Goal: Transaction & Acquisition: Purchase product/service

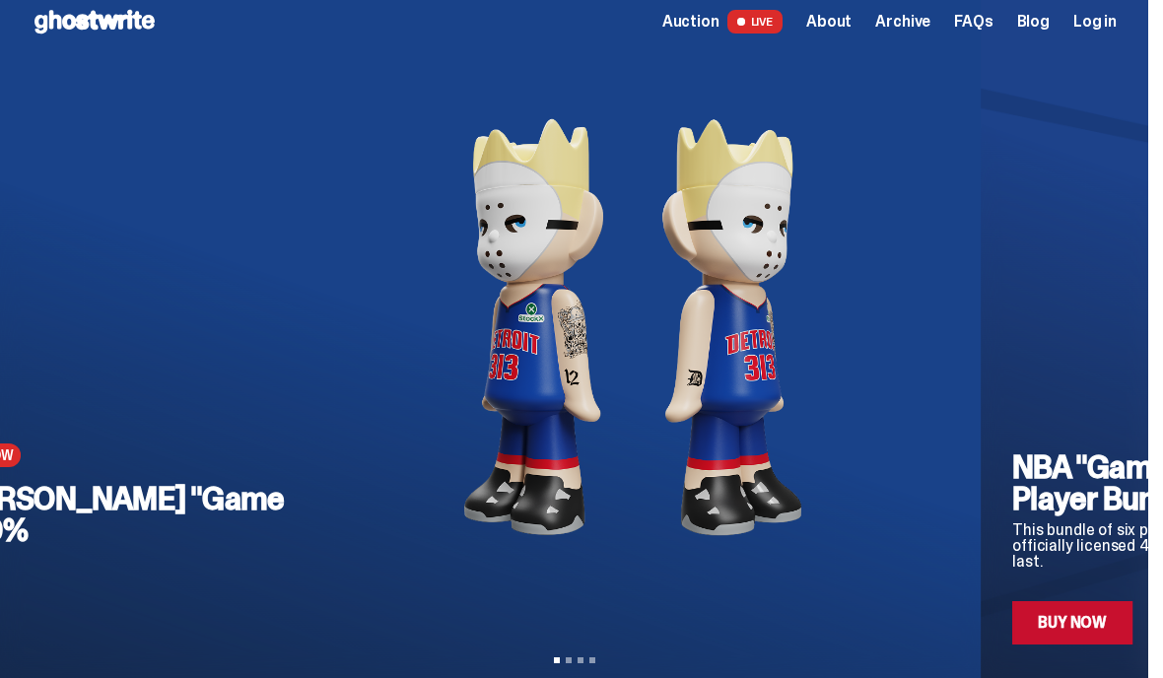
scroll to position [16, 0]
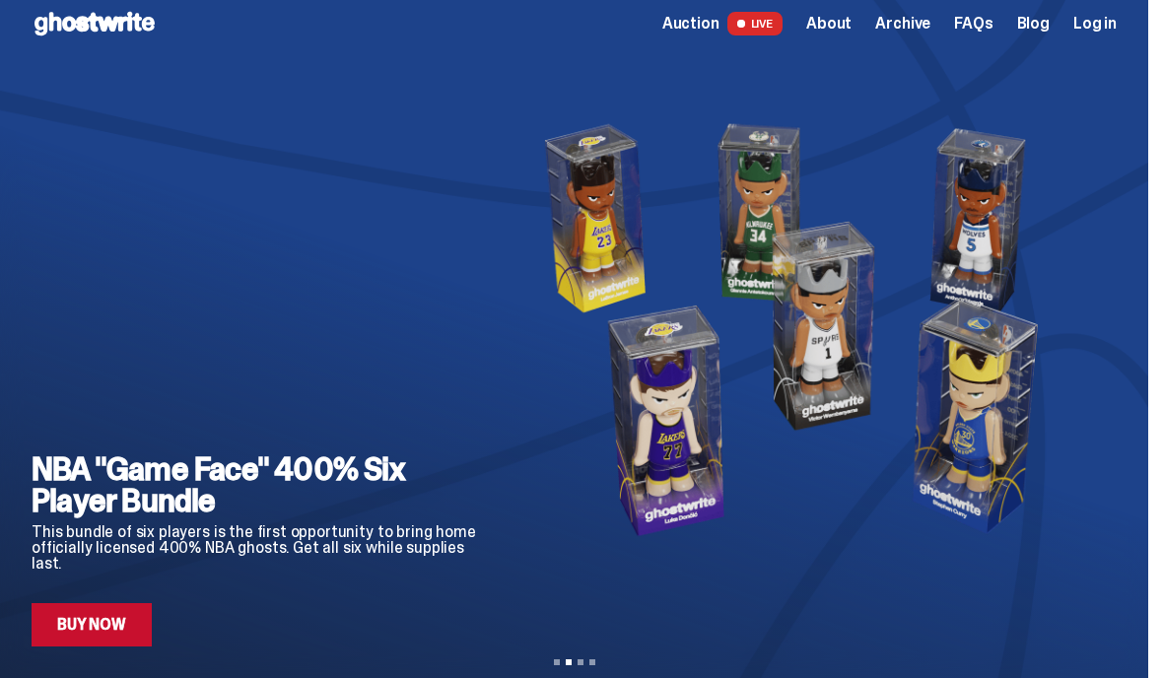
click at [1116, 359] on div "NBA "Game Face" 400% Six Player Bundle This bundle of six players is the first …" at bounding box center [574, 354] width 1085 height 583
click at [1112, 349] on icon "Next" at bounding box center [1101, 339] width 24 height 24
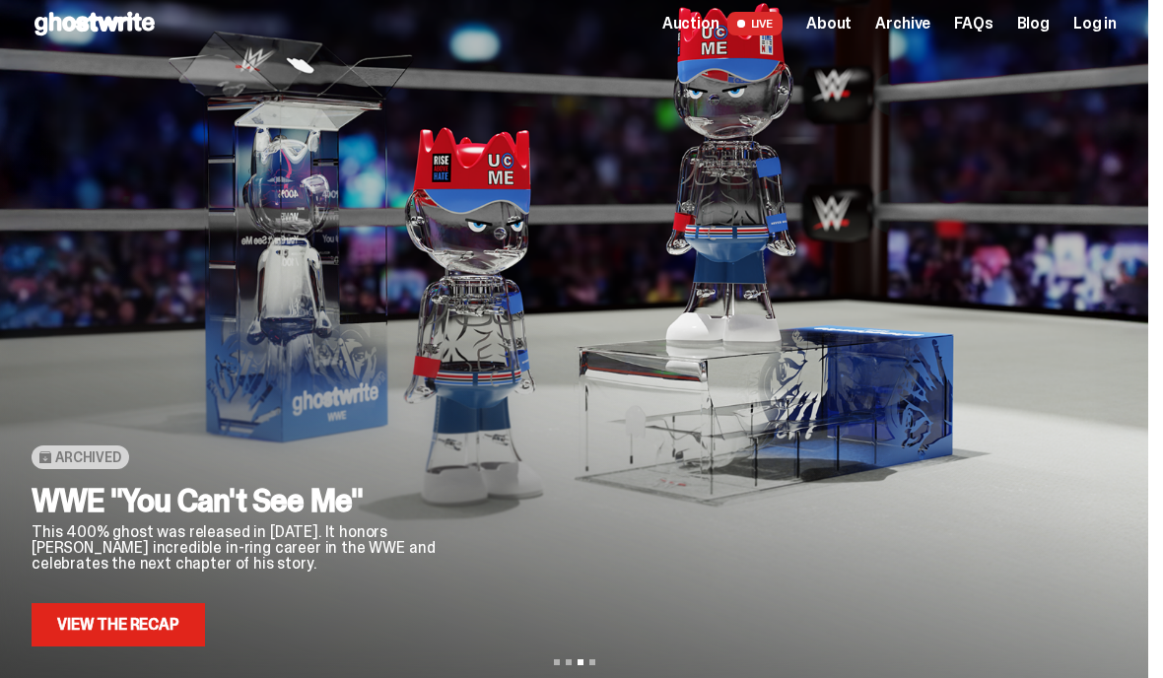
click at [1108, 353] on button "Next" at bounding box center [1101, 339] width 32 height 32
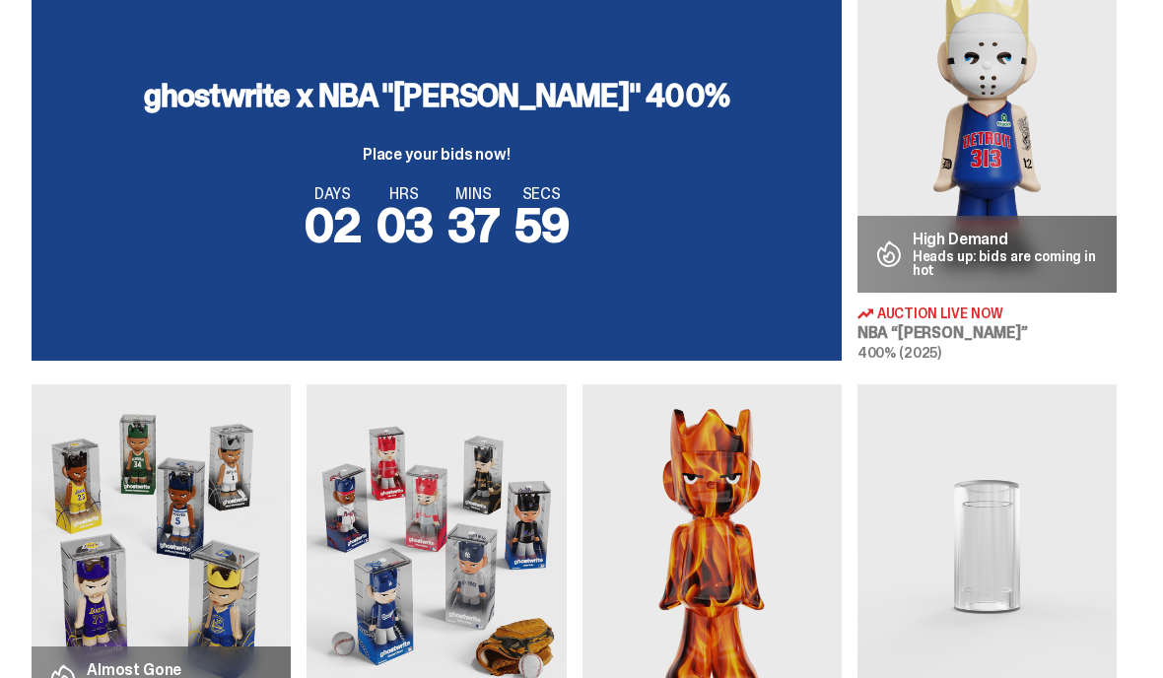
scroll to position [784, 0]
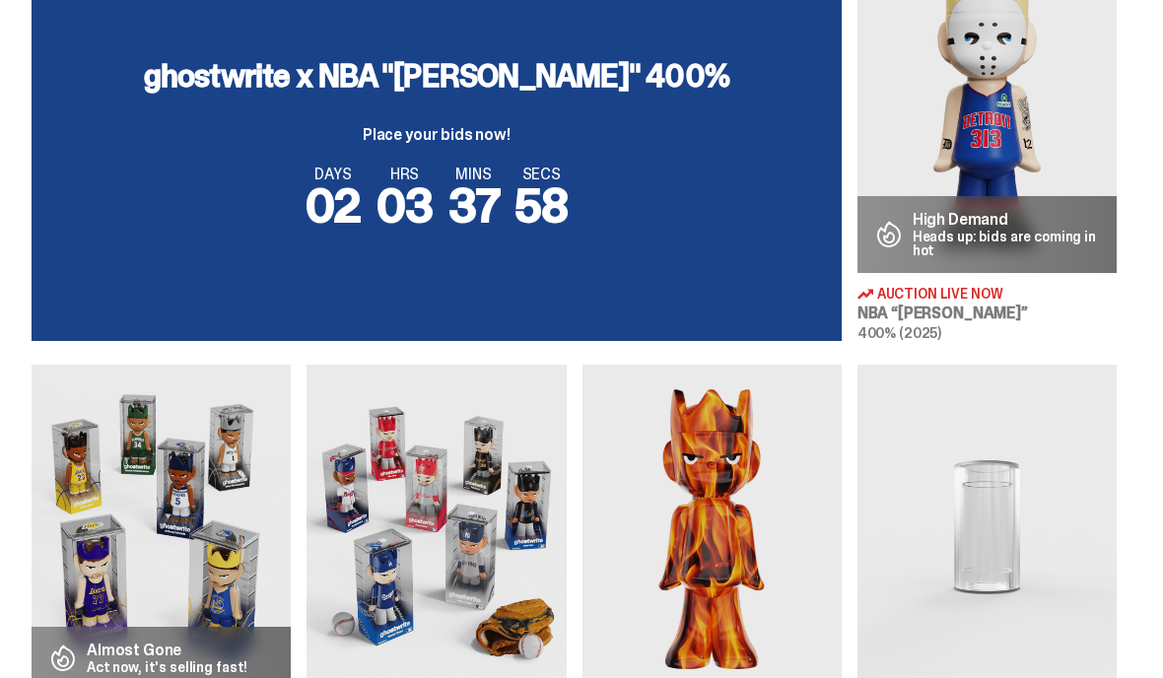
click at [1040, 173] on img at bounding box center [986, 111] width 259 height 324
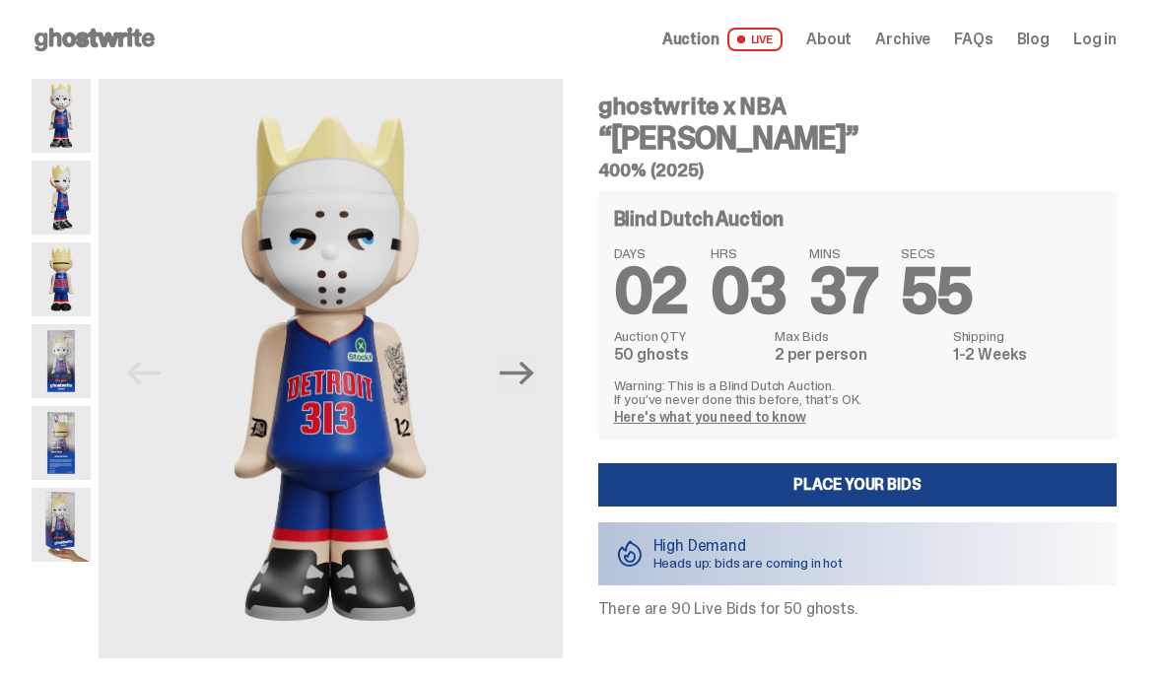
scroll to position [23, 0]
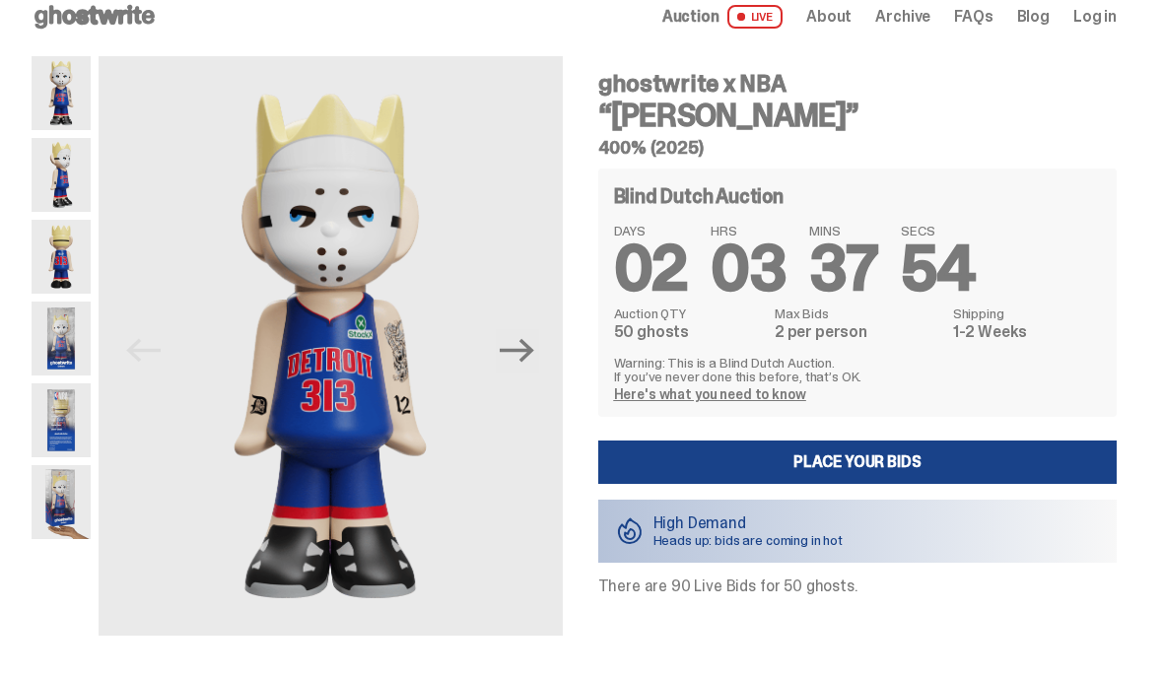
click at [59, 185] on img at bounding box center [61, 175] width 59 height 74
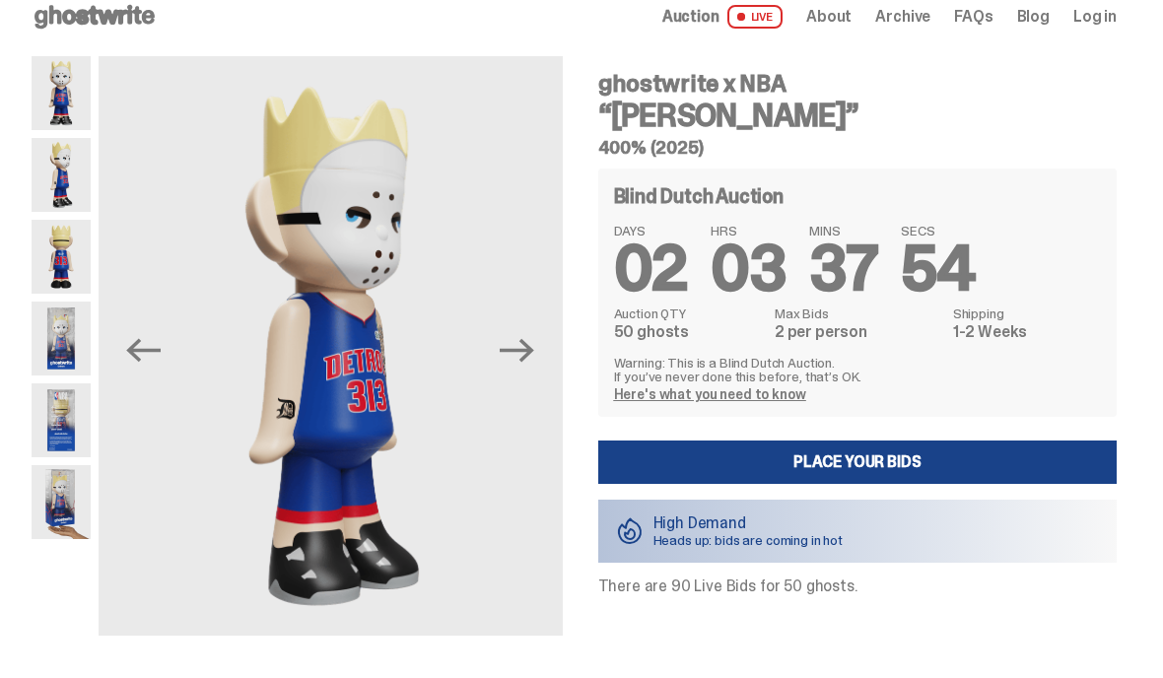
click at [51, 340] on img at bounding box center [61, 339] width 59 height 74
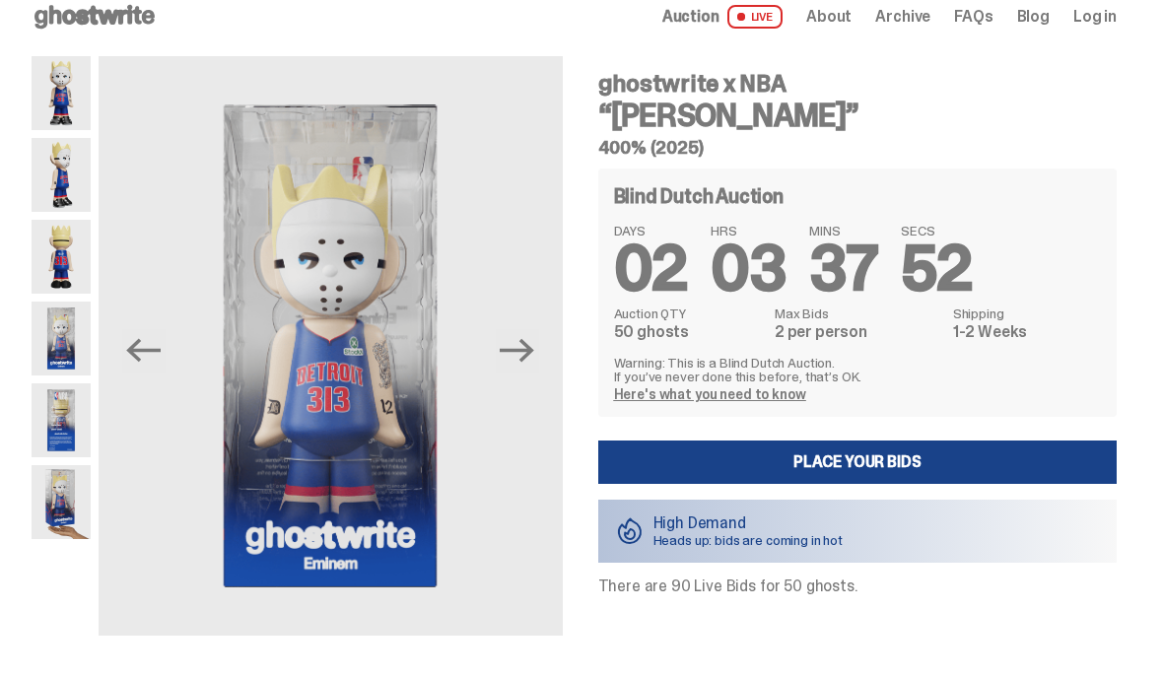
click at [59, 404] on img at bounding box center [61, 420] width 59 height 74
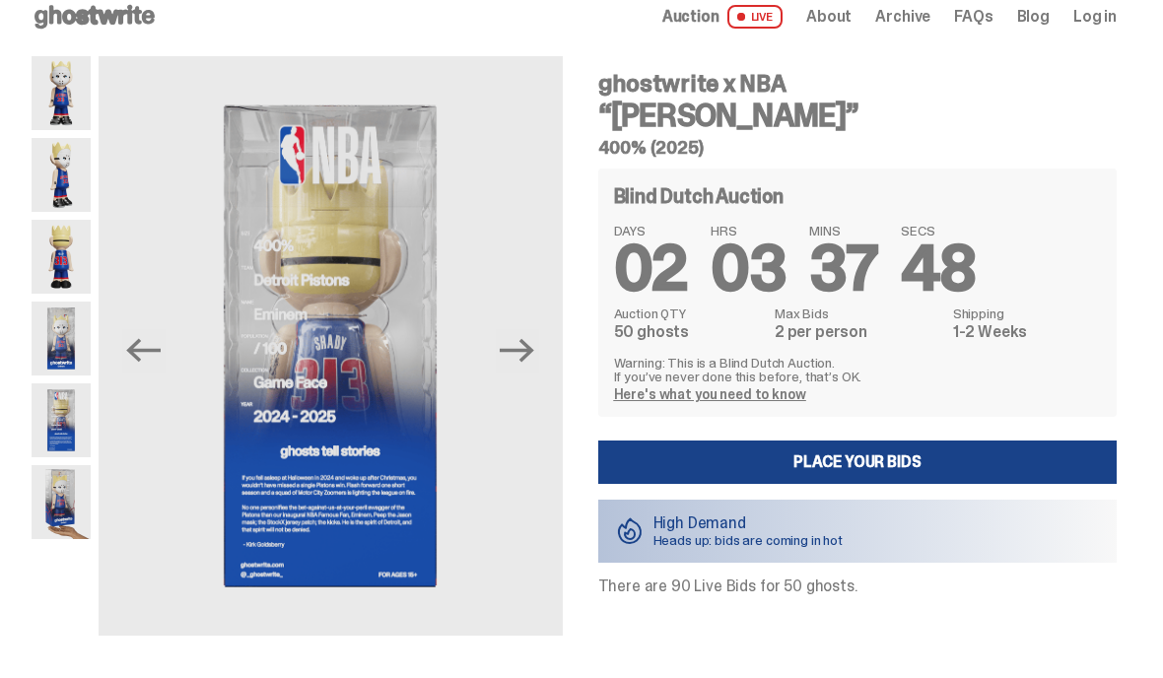
click at [35, 493] on img at bounding box center [61, 502] width 59 height 74
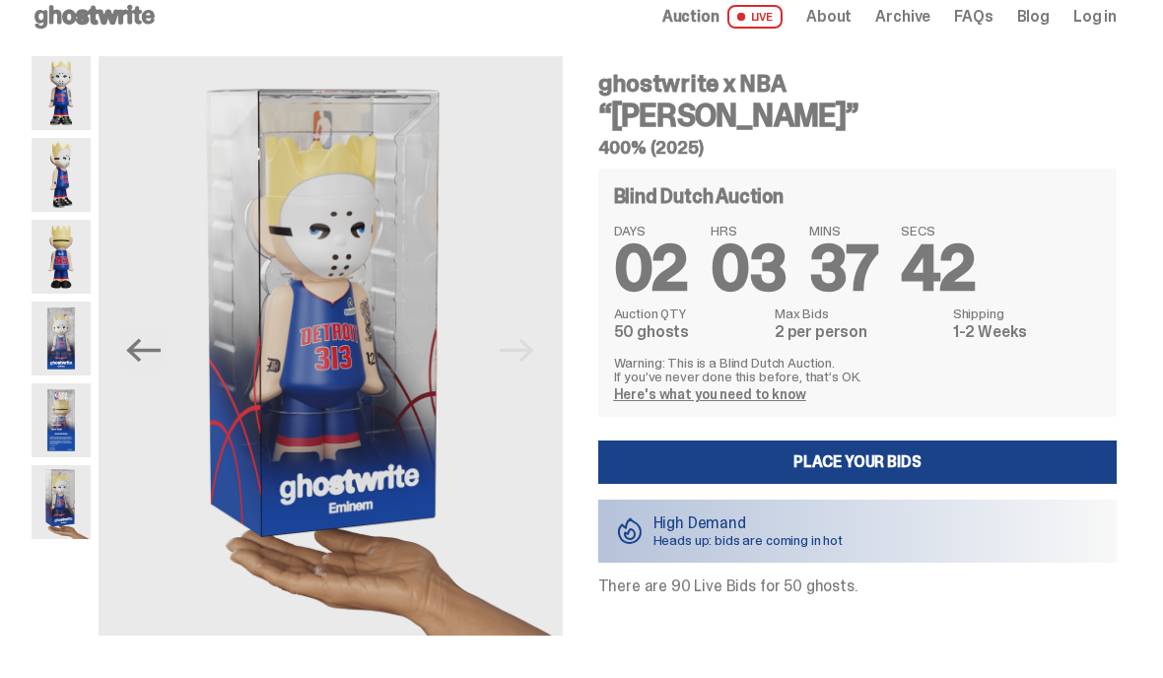
click at [59, 97] on img at bounding box center [61, 93] width 59 height 74
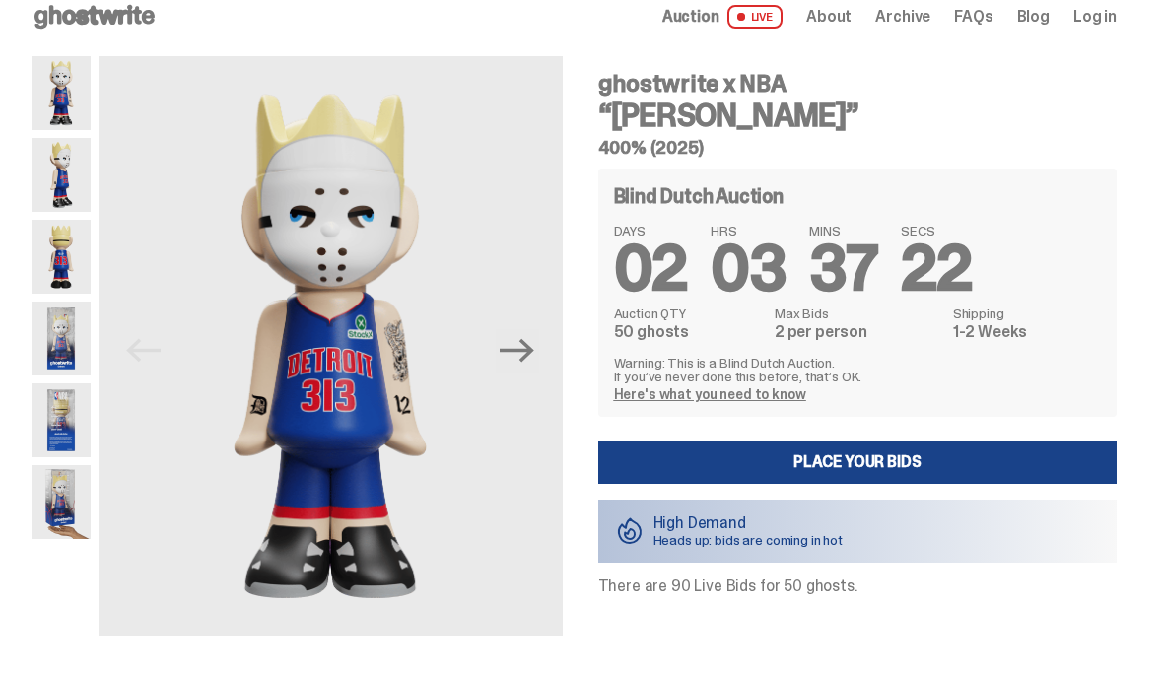
click at [33, 129] on img at bounding box center [61, 93] width 59 height 74
click at [46, 528] on img at bounding box center [61, 502] width 59 height 74
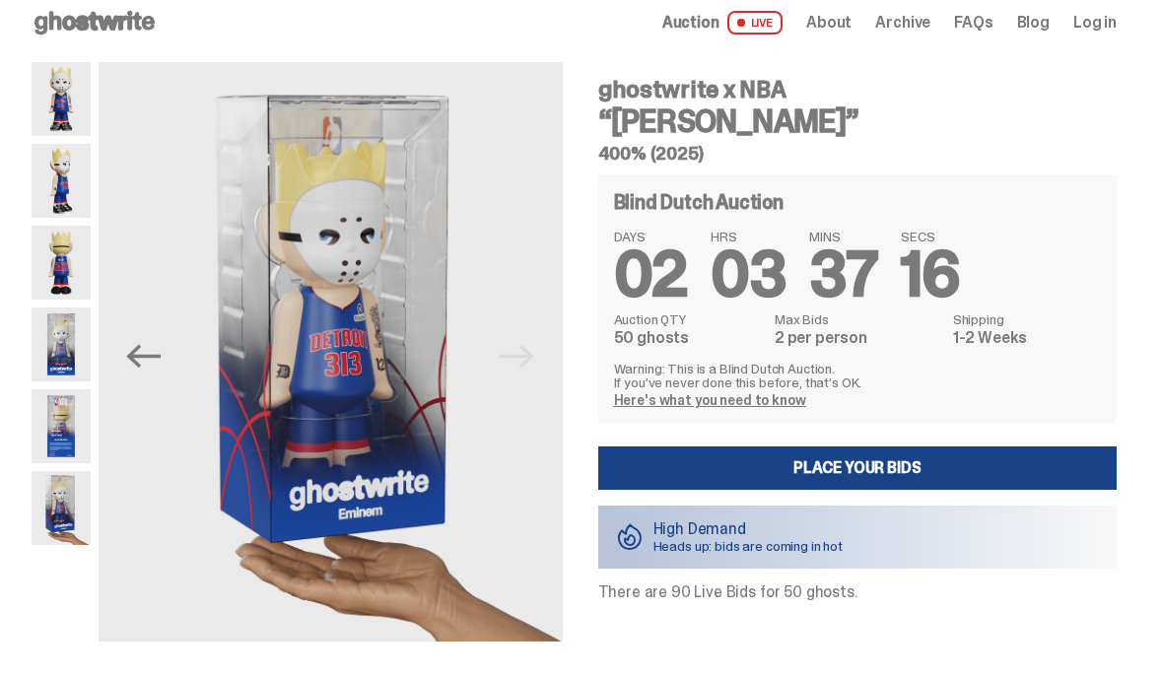
scroll to position [4, 0]
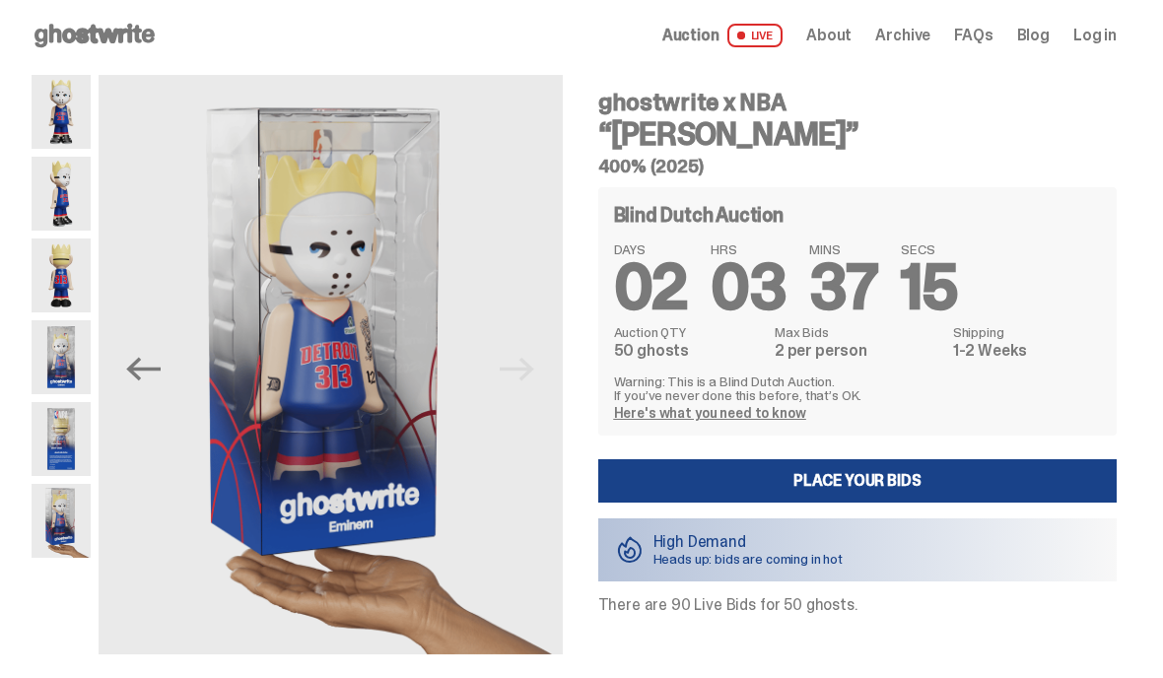
click at [46, 121] on img at bounding box center [61, 112] width 59 height 74
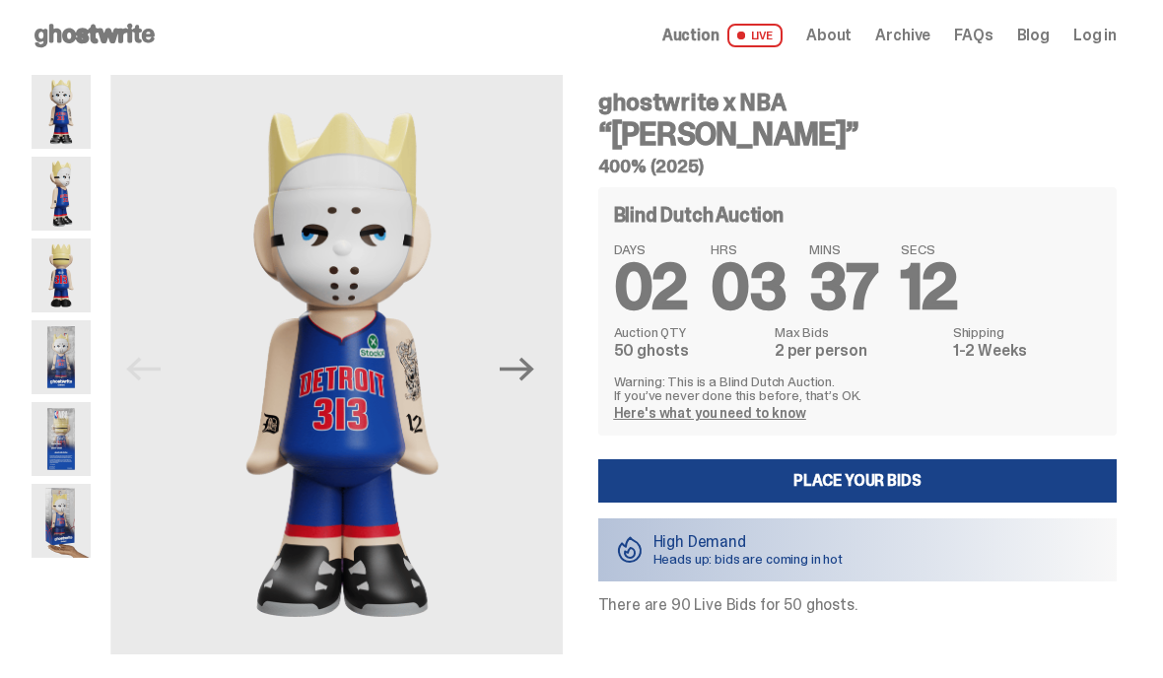
click at [364, 388] on img at bounding box center [341, 364] width 463 height 579
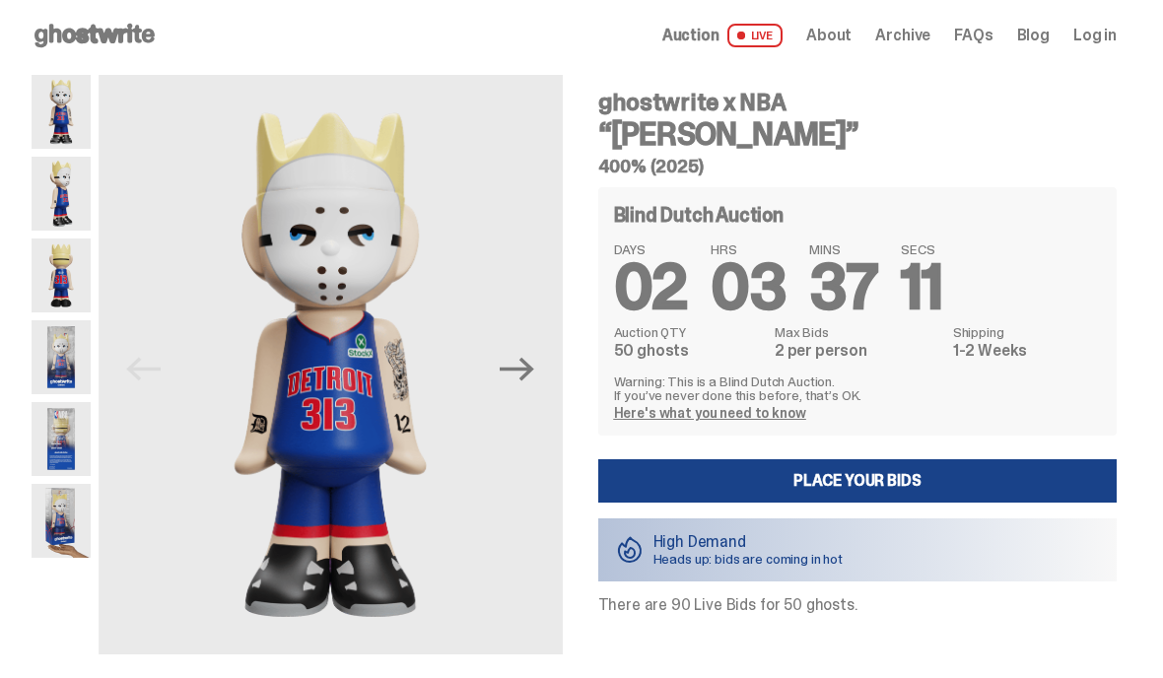
click at [47, 193] on img at bounding box center [61, 194] width 59 height 74
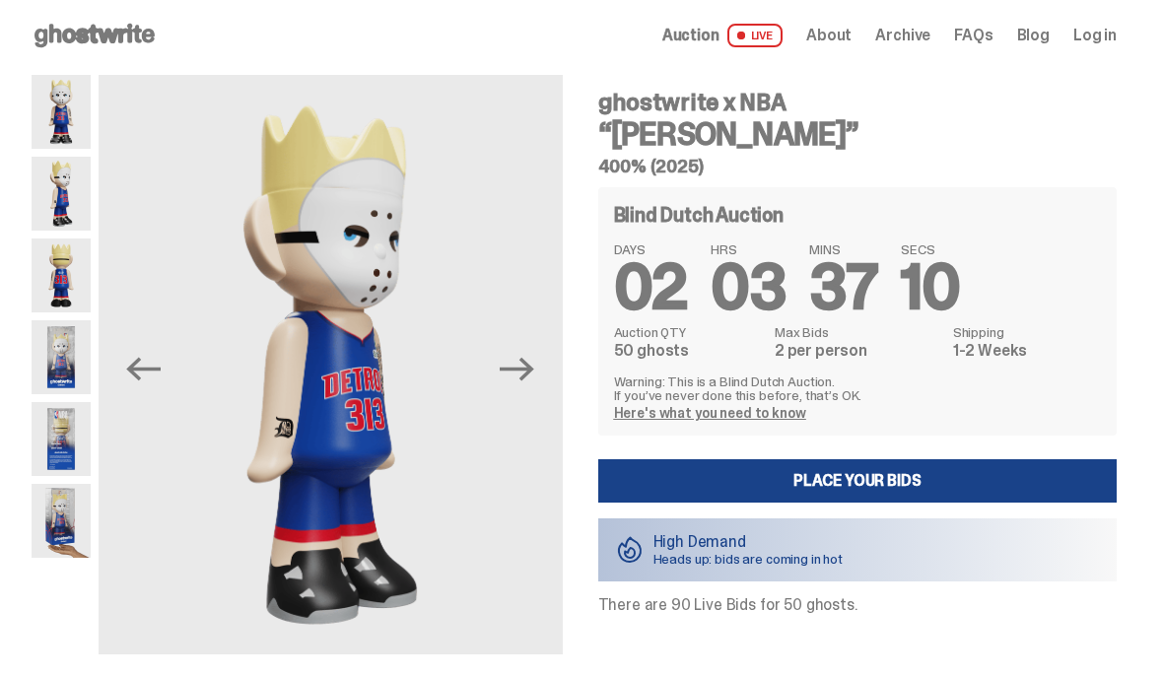
click at [49, 278] on img at bounding box center [61, 275] width 59 height 74
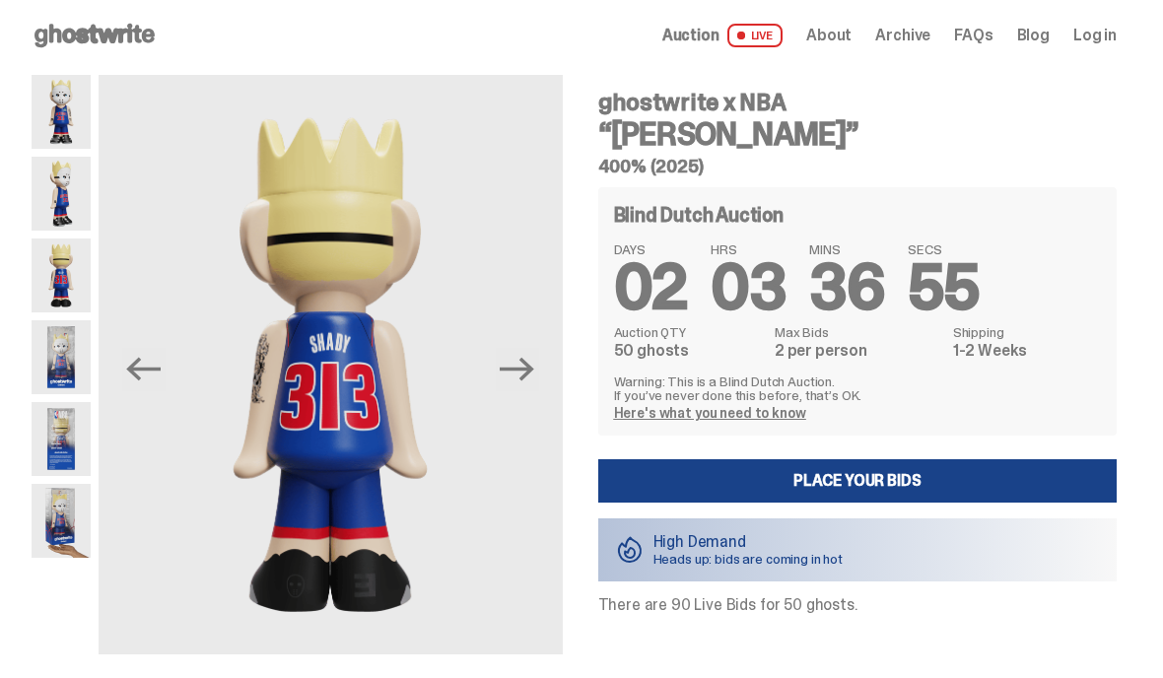
click at [948, 542] on div "High Demand Heads up: bids are coming in hot" at bounding box center [857, 549] width 519 height 63
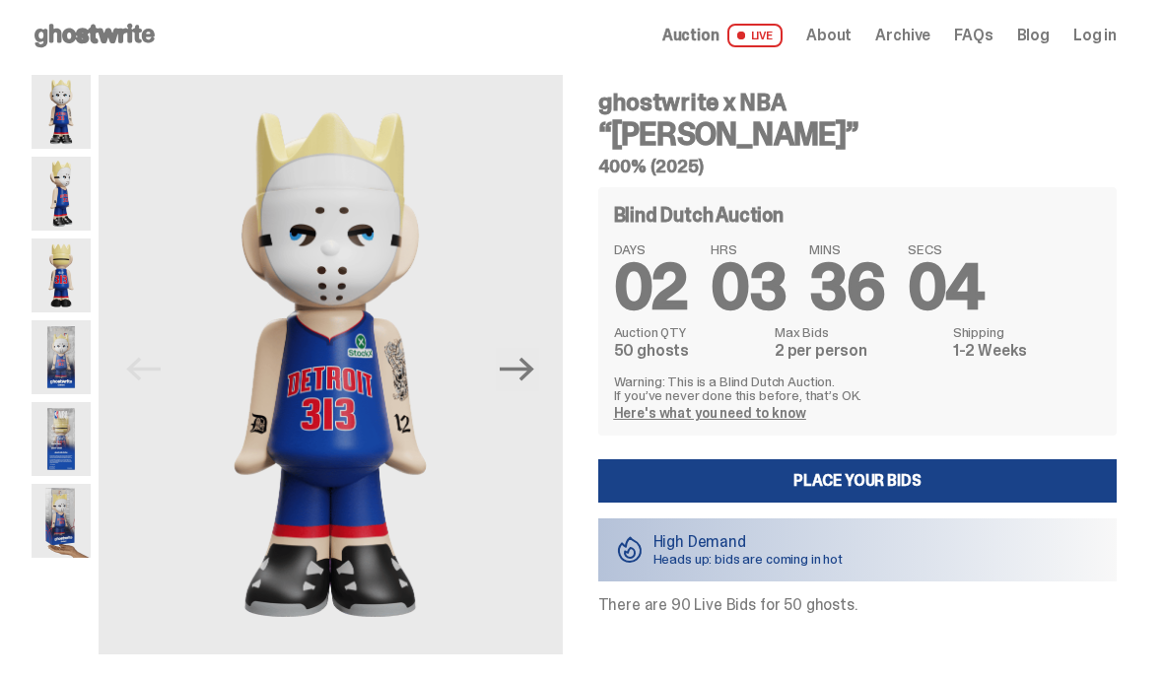
click at [976, 535] on div "High Demand Heads up: bids are coming in hot" at bounding box center [857, 549] width 519 height 63
click at [1018, 469] on link "Place your Bids" at bounding box center [857, 480] width 519 height 43
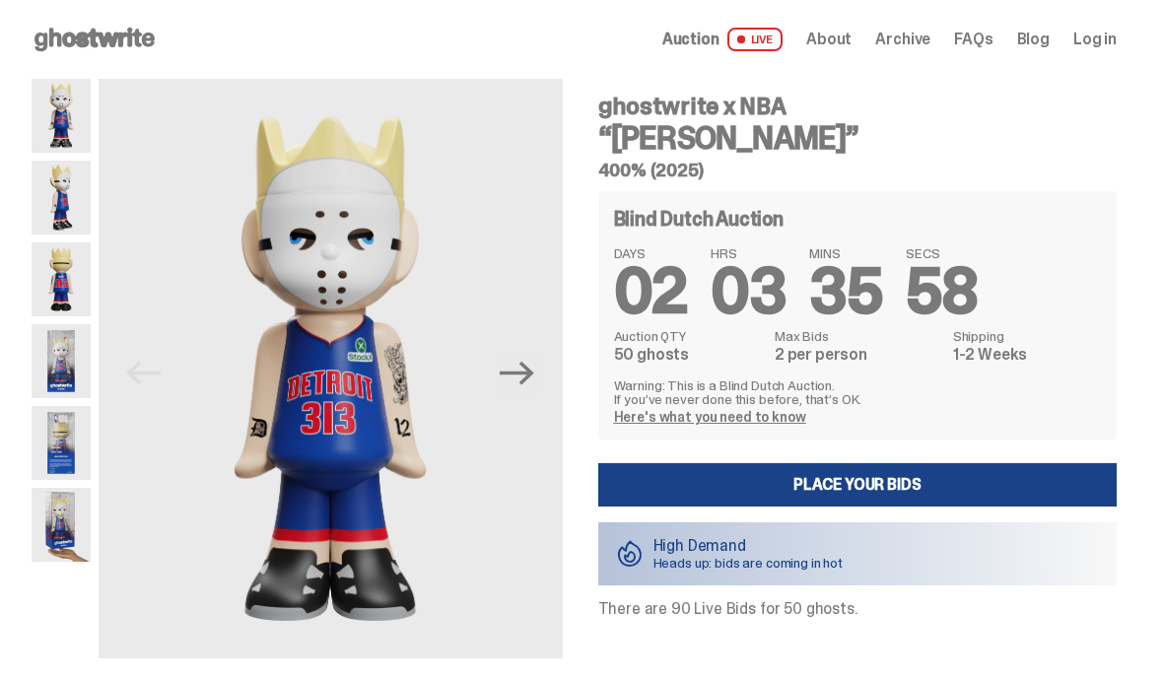
click at [745, 36] on span at bounding box center [740, 38] width 9 height 9
click at [719, 47] on span "Auction" at bounding box center [690, 40] width 57 height 16
click at [970, 420] on p "Here's what you need to know" at bounding box center [858, 417] width 488 height 14
click at [983, 490] on link "Place your Bids" at bounding box center [857, 484] width 519 height 43
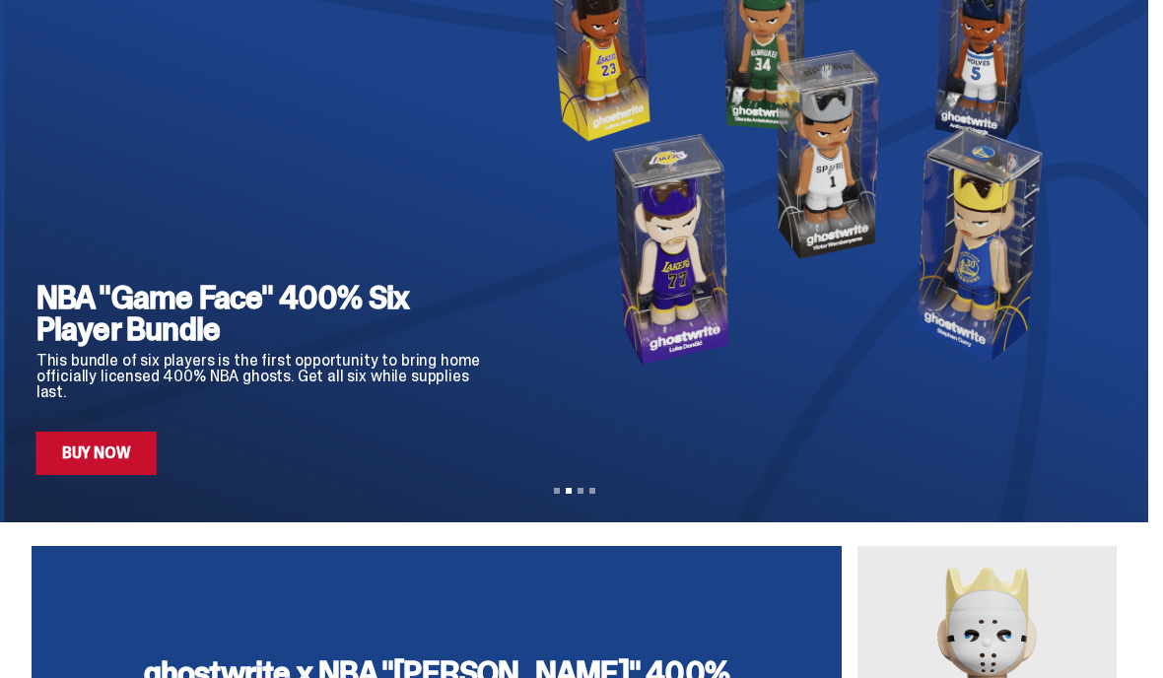
scroll to position [186, 0]
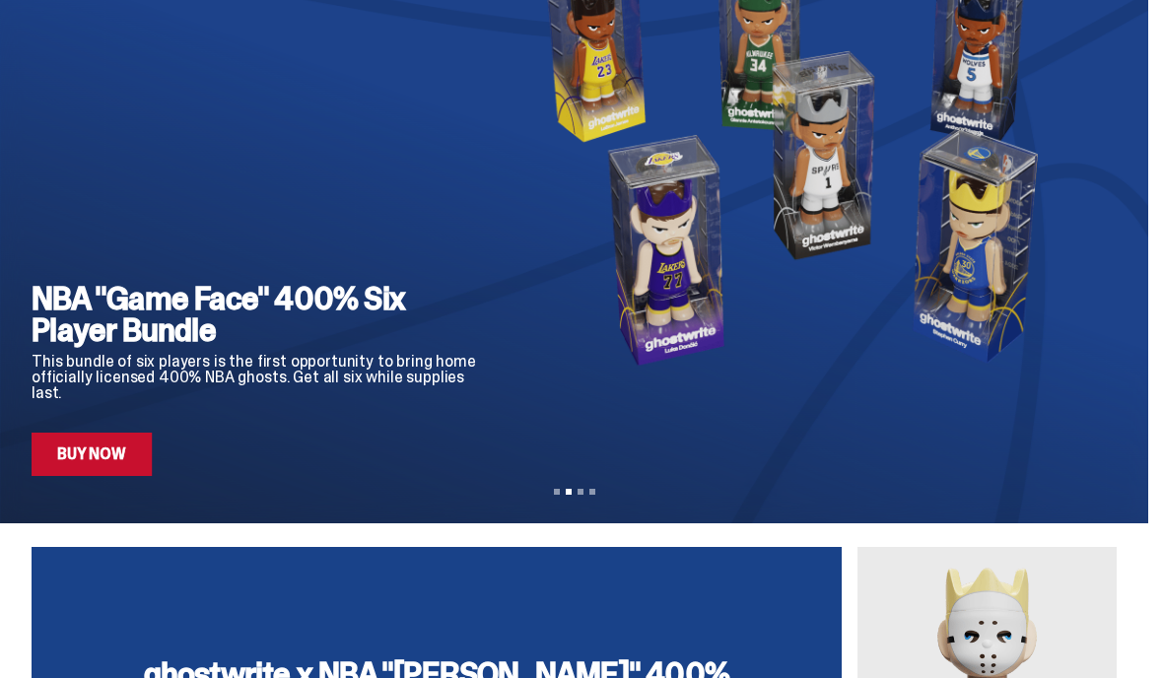
click at [38, 168] on icon "Previous" at bounding box center [47, 169] width 24 height 16
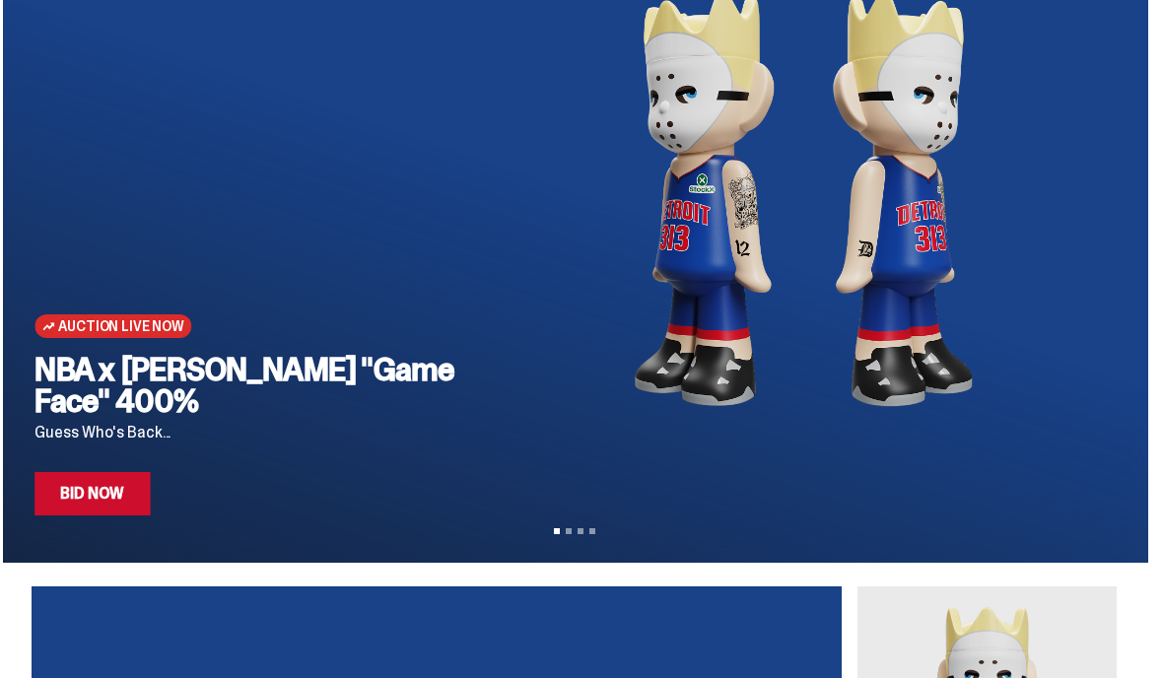
scroll to position [144, 0]
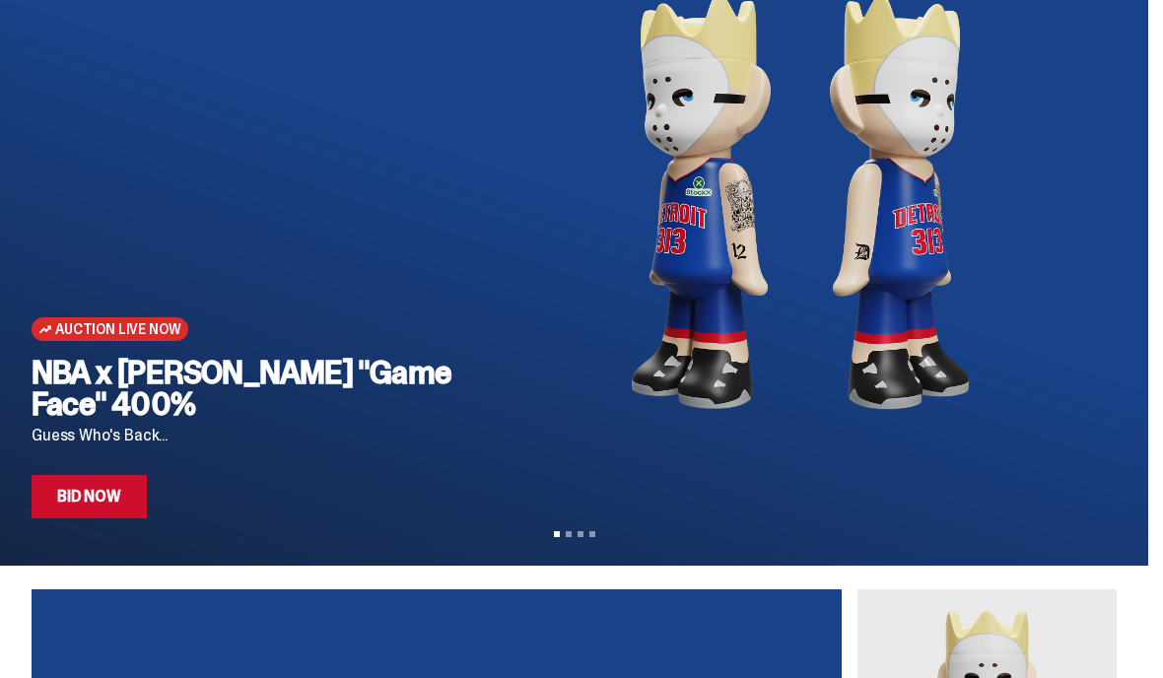
click at [72, 346] on div "Auction Live Now NBA x [PERSON_NAME] "Game Face" 400% Guess Who's Back... Bid N…" at bounding box center [258, 226] width 452 height 583
click at [85, 321] on span "Auction Live Now" at bounding box center [117, 329] width 125 height 16
click at [111, 514] on link "Bid Now" at bounding box center [89, 496] width 115 height 43
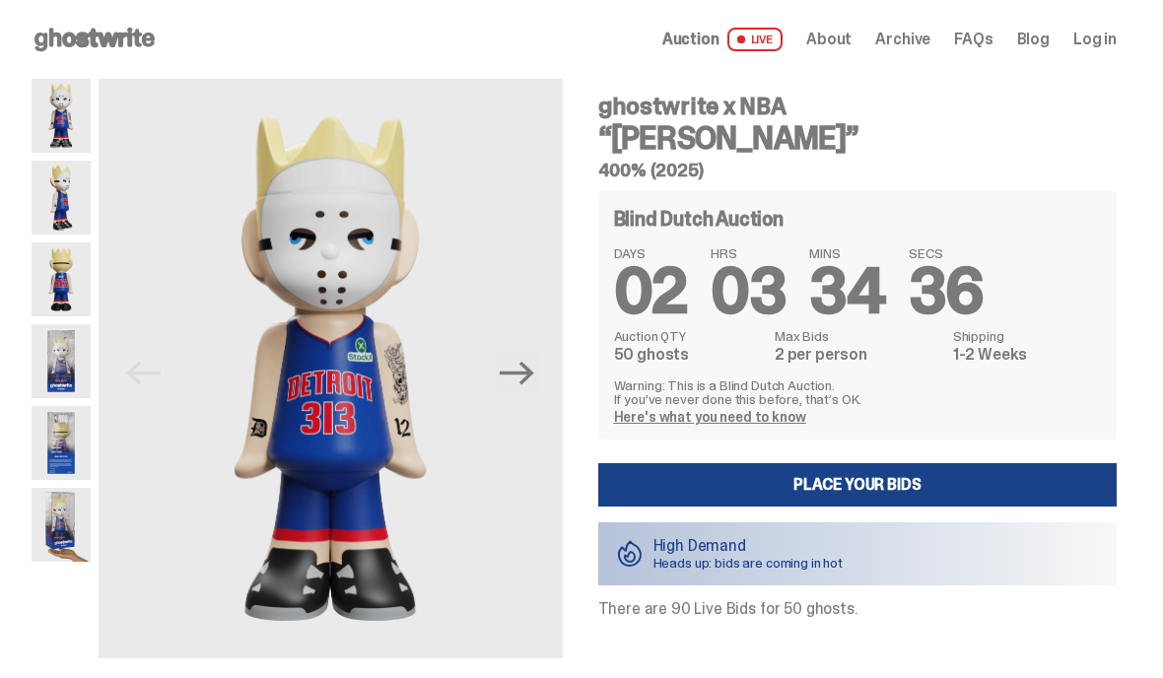
click at [783, 35] on span "LIVE" at bounding box center [755, 40] width 56 height 24
click at [762, 48] on span "LIVE" at bounding box center [755, 40] width 56 height 24
click at [768, 49] on span "LIVE" at bounding box center [755, 40] width 56 height 24
